Goal: Transaction & Acquisition: Book appointment/travel/reservation

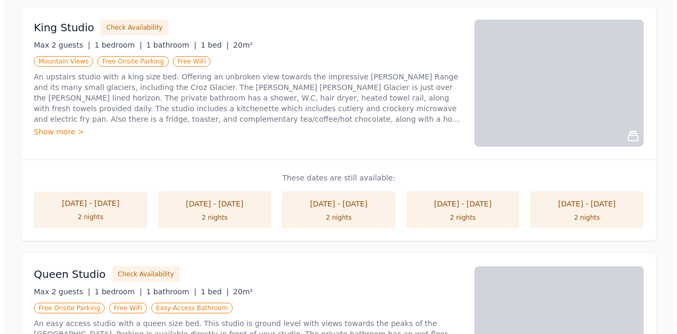
scroll to position [703, 0]
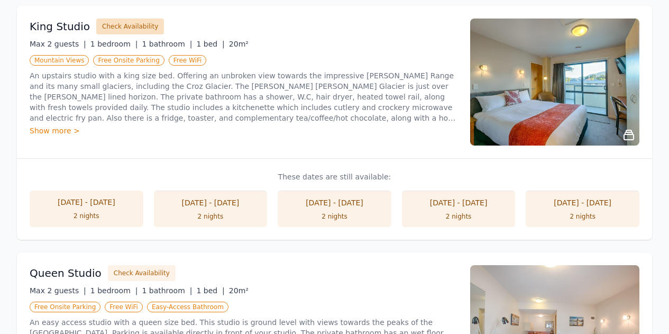
click at [130, 25] on button "Check Availability" at bounding box center [130, 27] width 68 height 16
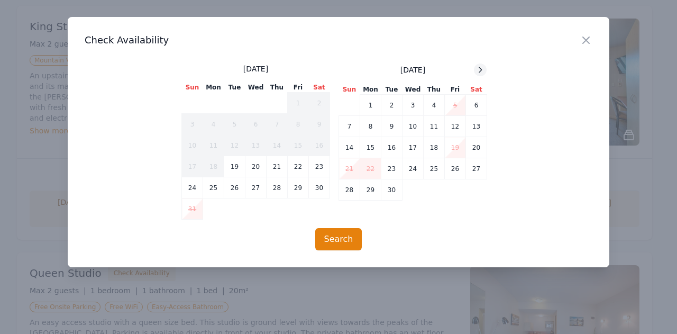
click at [480, 70] on icon at bounding box center [480, 70] width 8 height 8
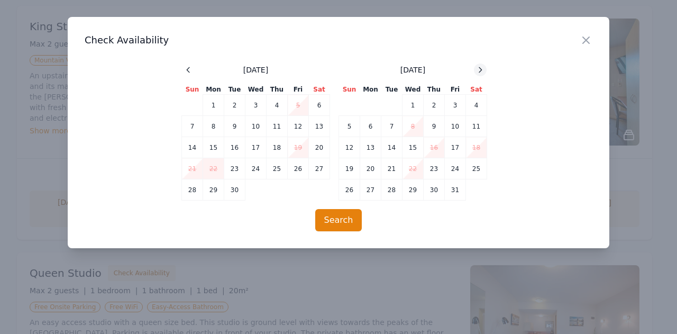
click at [480, 71] on icon at bounding box center [480, 70] width 8 height 8
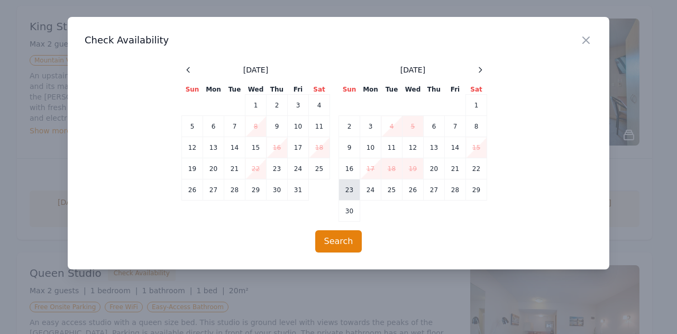
click at [349, 189] on td "23" at bounding box center [349, 189] width 21 height 21
click at [345, 244] on button "Search" at bounding box center [338, 241] width 47 height 22
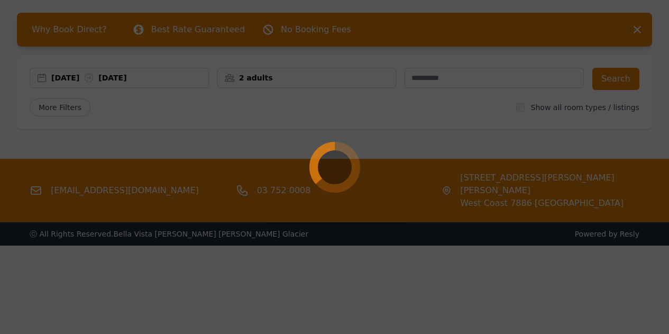
scroll to position [43, 0]
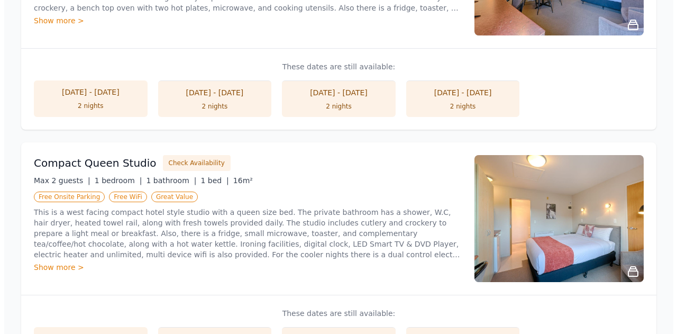
scroll to position [321, 0]
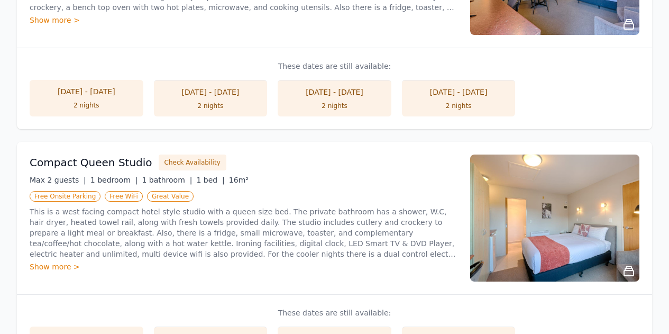
click at [196, 160] on button "Check Availability" at bounding box center [193, 163] width 68 height 16
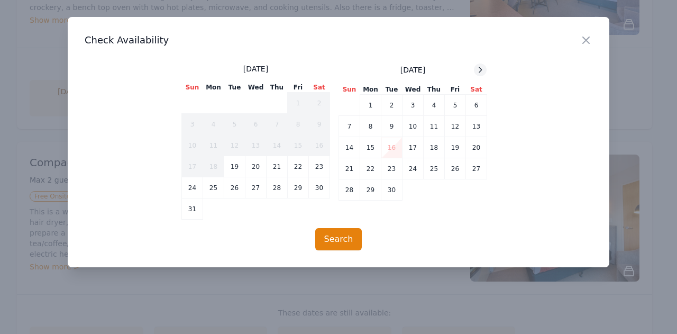
click at [482, 68] on icon at bounding box center [480, 70] width 8 height 8
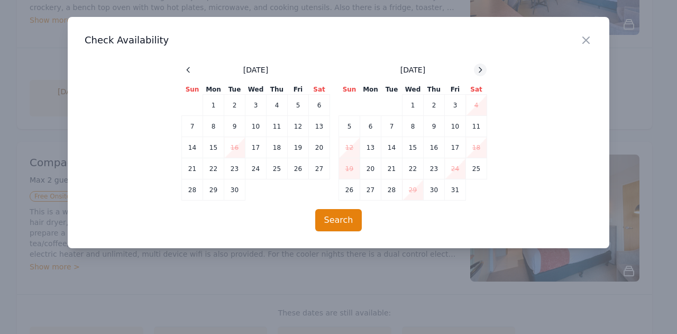
click at [480, 70] on icon at bounding box center [480, 70] width 8 height 8
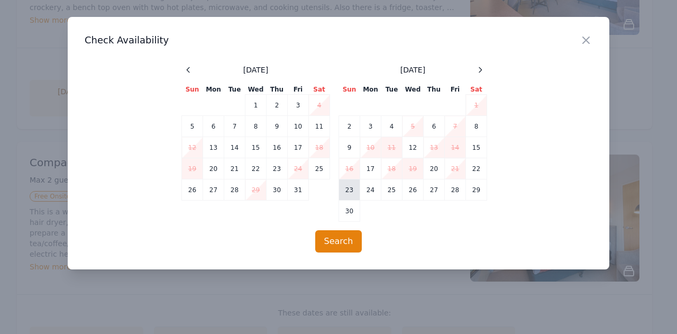
click at [352, 190] on td "23" at bounding box center [349, 189] width 21 height 21
click at [343, 244] on button "Search" at bounding box center [338, 241] width 47 height 22
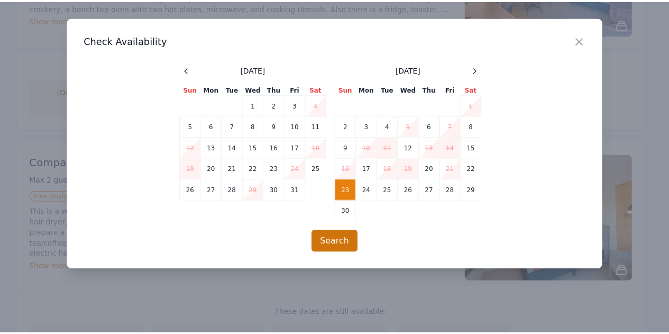
scroll to position [51, 0]
